Goal: Task Accomplishment & Management: Use online tool/utility

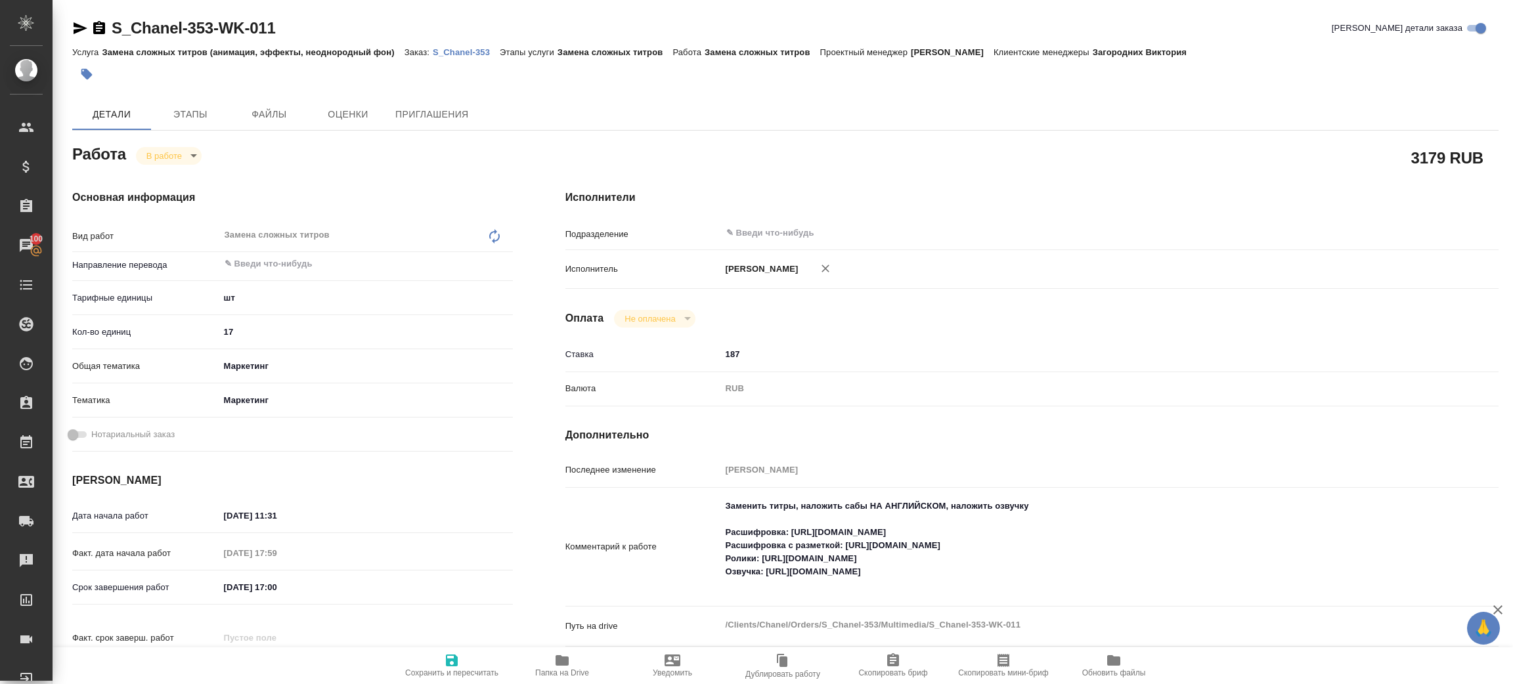
click at [160, 164] on body "🙏 .cls-1 fill:#fff; AWATERA [PERSON_NAME] Спецификации Заказы 100 Чаты Todo Про…" at bounding box center [756, 342] width 1513 height 684
click at [190, 196] on li "Сдан" at bounding box center [179, 200] width 87 height 22
type textarea "x"
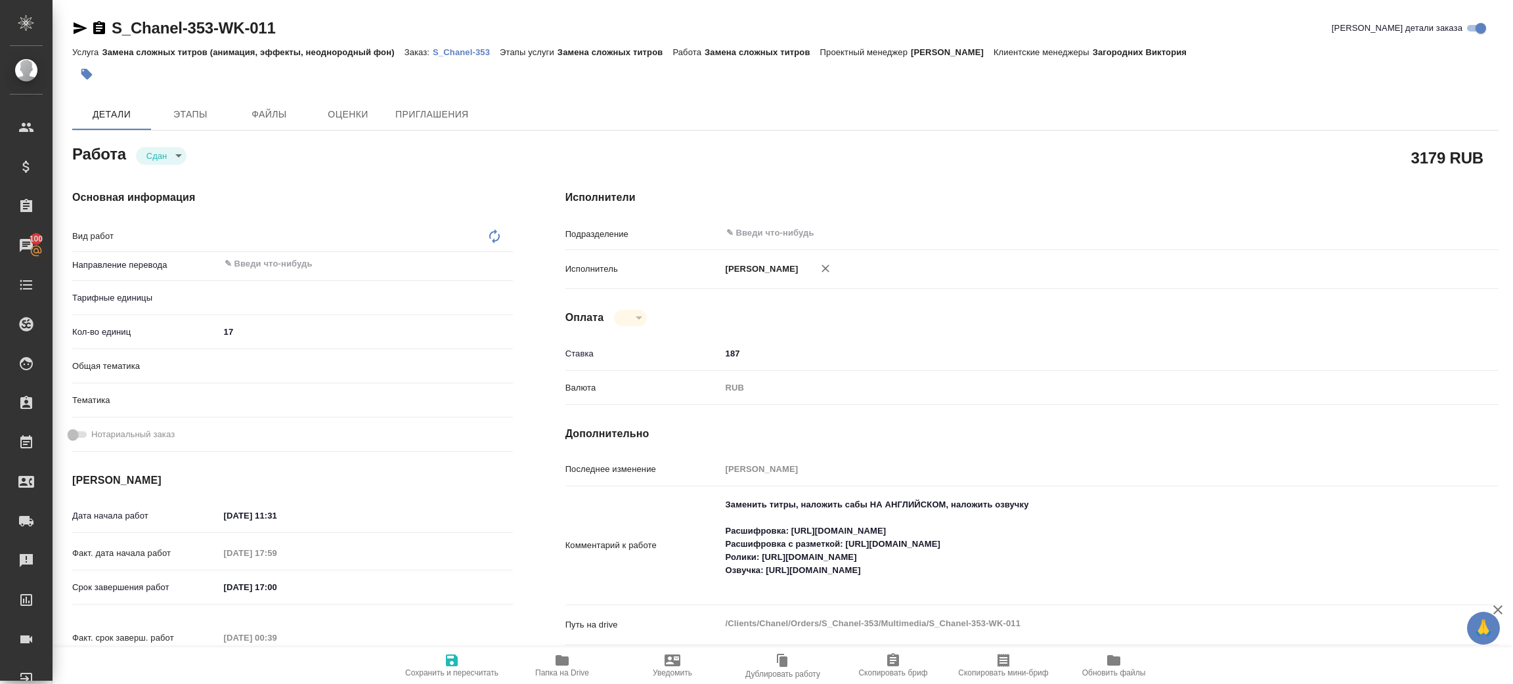
type textarea "x"
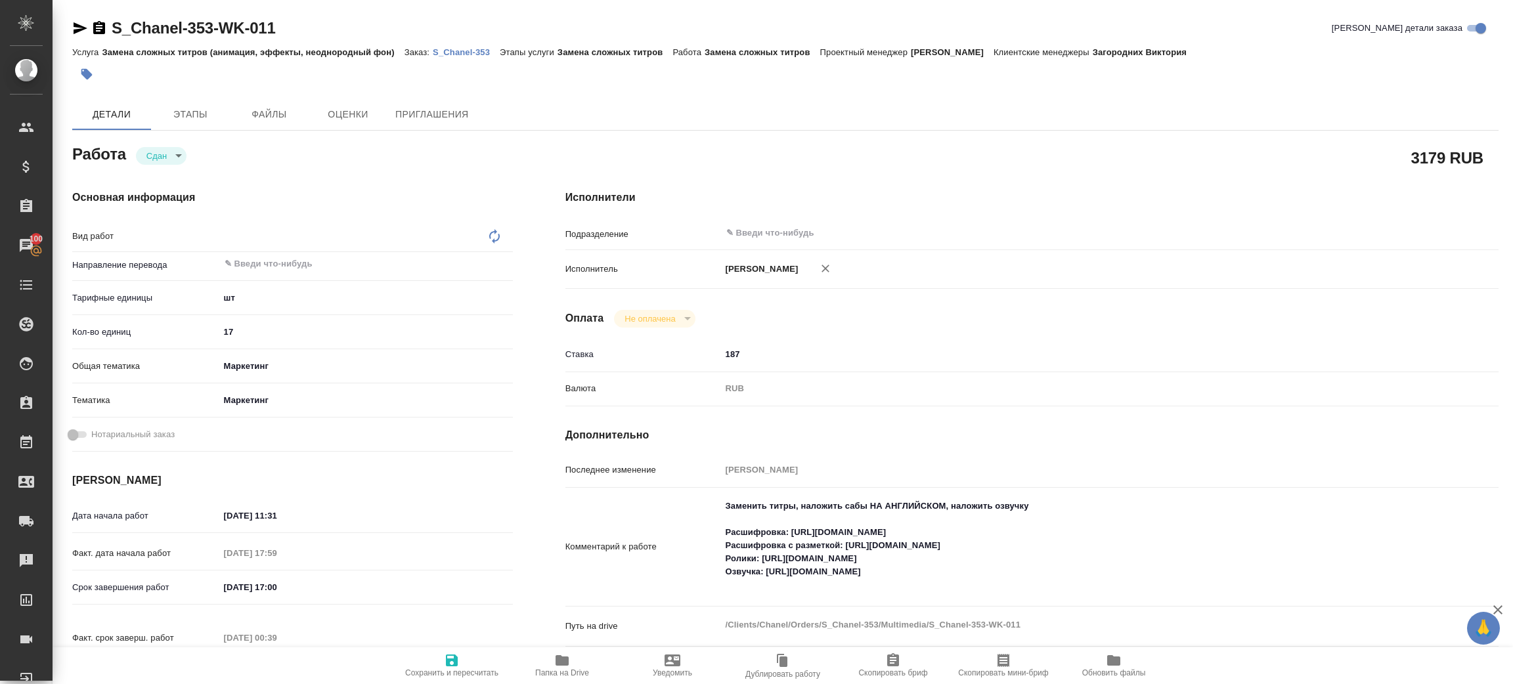
type textarea "x"
type textarea "Замена сложных титров"
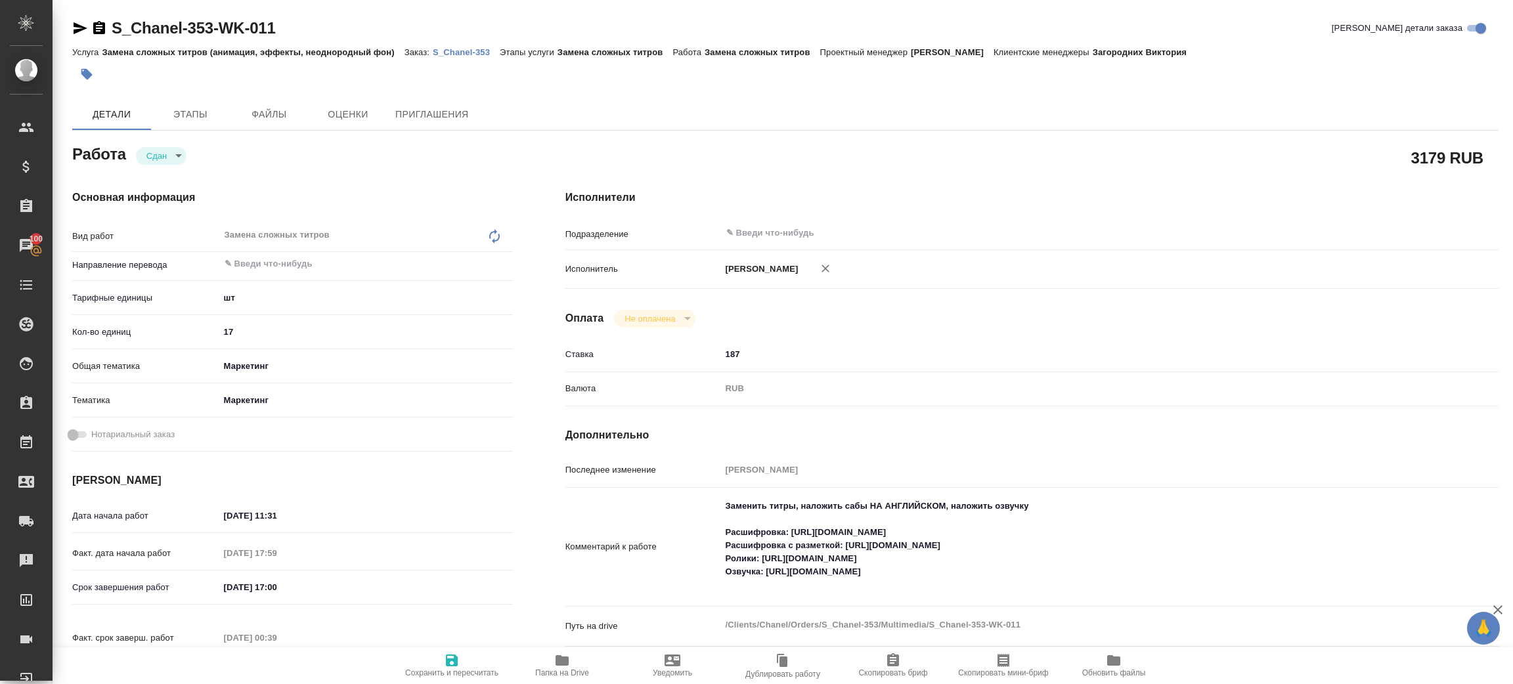
type textarea "x"
